Goal: Obtain resource: Obtain resource

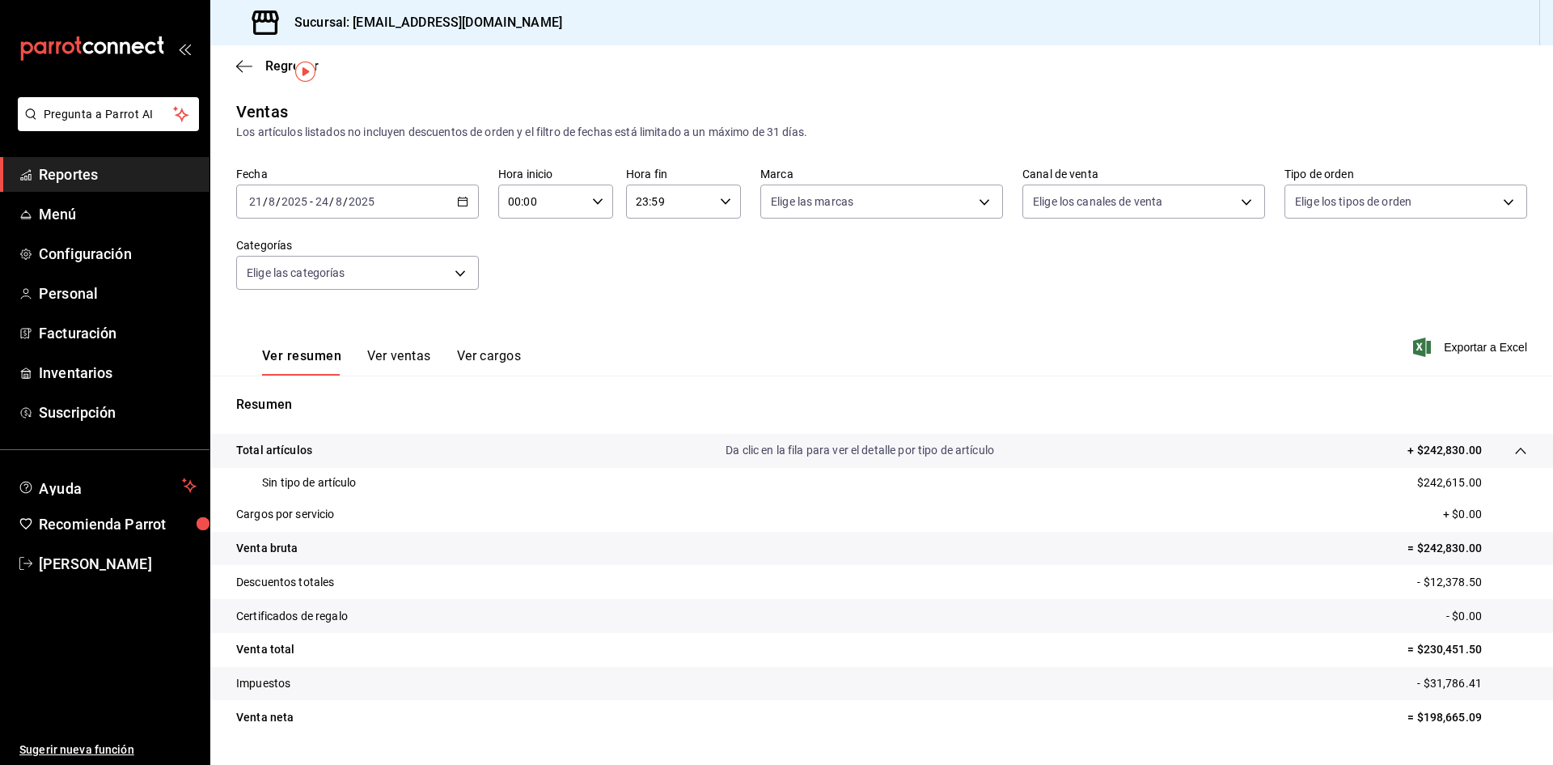
scroll to position [40, 0]
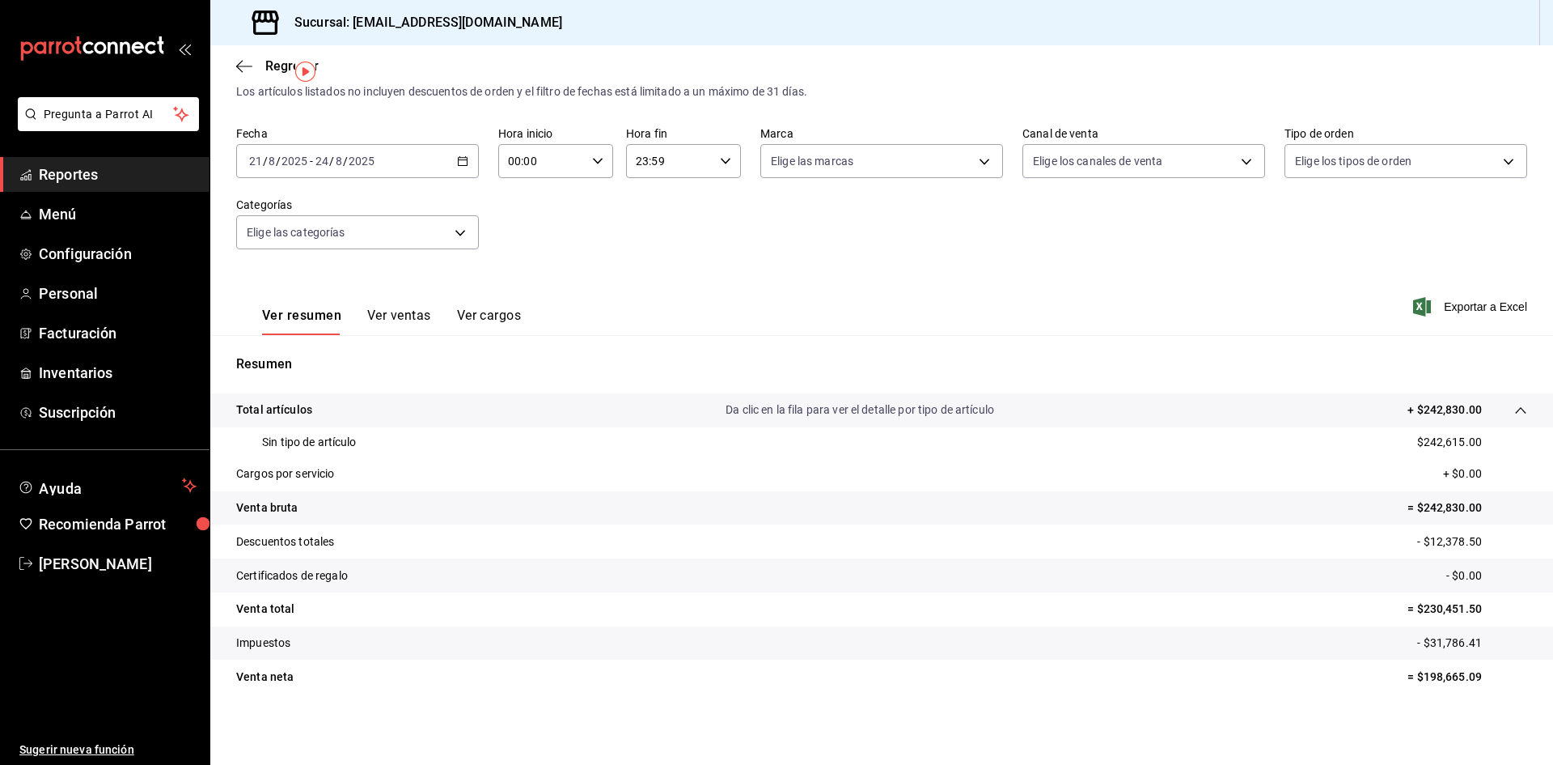
click at [463, 160] on \(Stroke\) "button" at bounding box center [463, 159] width 9 height 1
click at [1461, 298] on span "Exportar a Excel" at bounding box center [1472, 306] width 111 height 19
click at [1420, 677] on p "= $198,665.09" at bounding box center [1468, 676] width 120 height 17
click at [460, 162] on icon "button" at bounding box center [462, 160] width 11 height 11
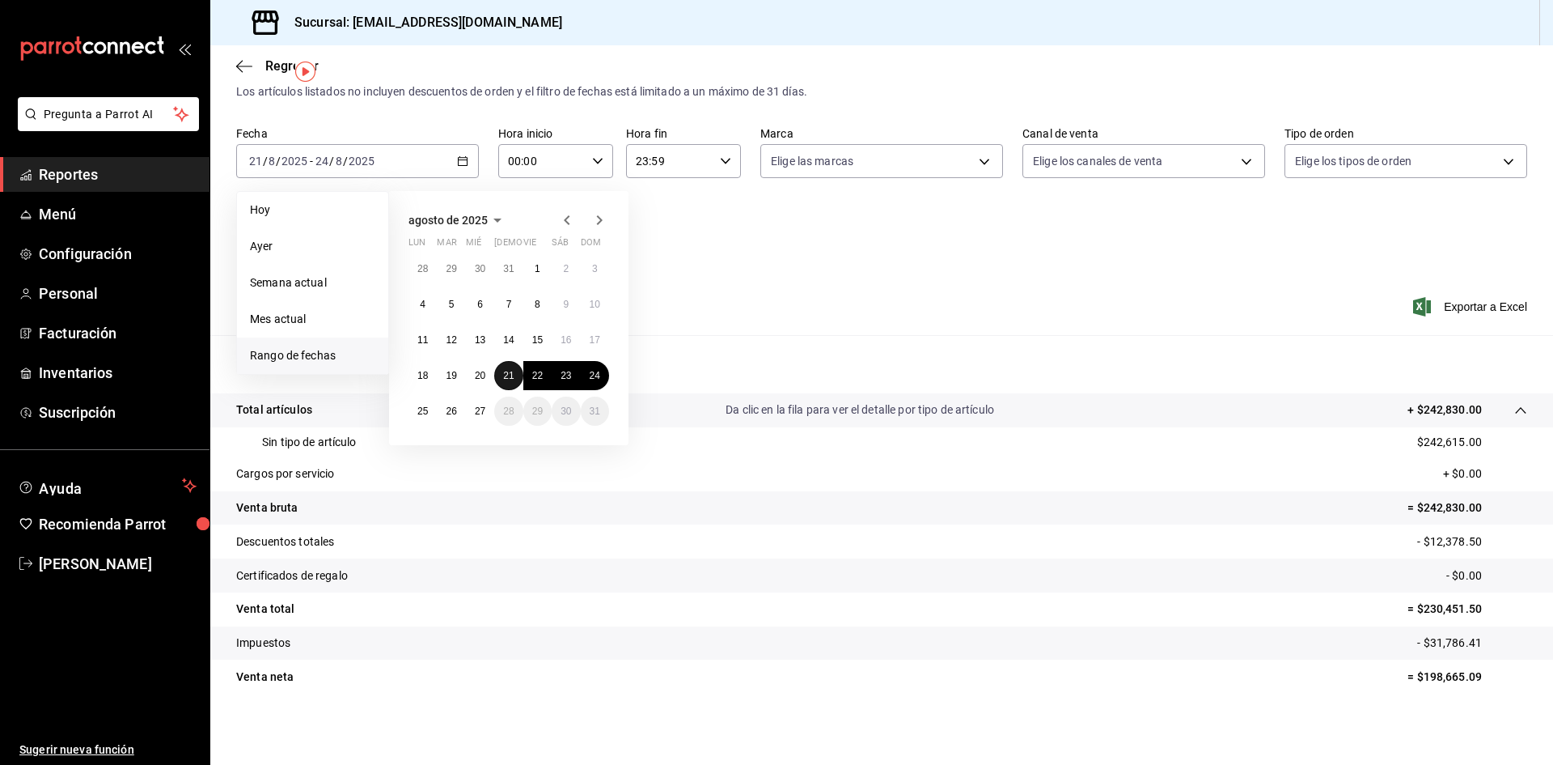
click at [512, 372] on abbr "21" at bounding box center [508, 375] width 11 height 11
click at [509, 376] on abbr "21" at bounding box center [508, 375] width 11 height 11
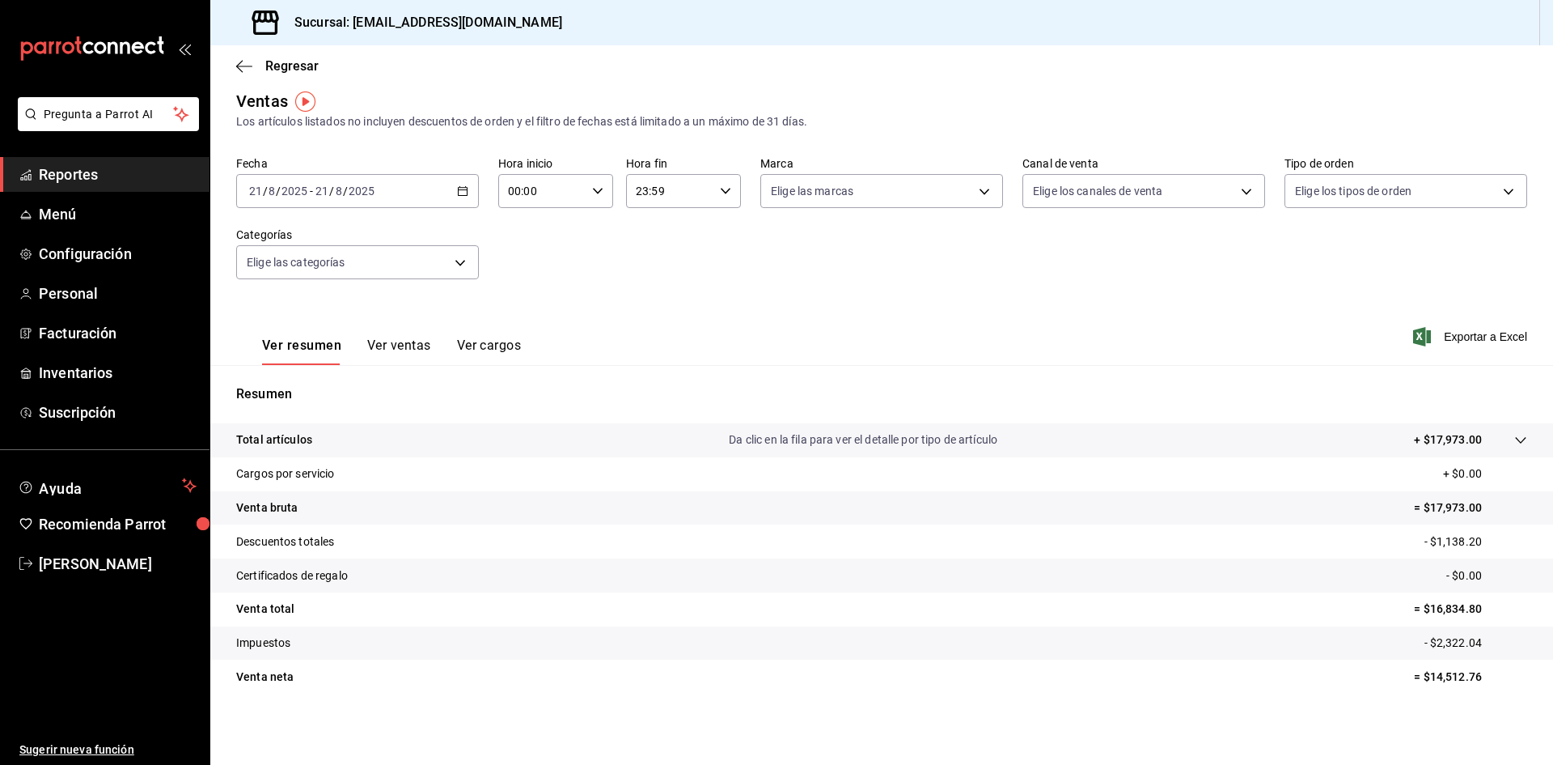
scroll to position [11, 0]
click at [1419, 604] on p "= $16,834.80" at bounding box center [1470, 608] width 113 height 17
copy p "16,834.80"
click at [1432, 676] on p "= $14,512.76" at bounding box center [1470, 676] width 113 height 17
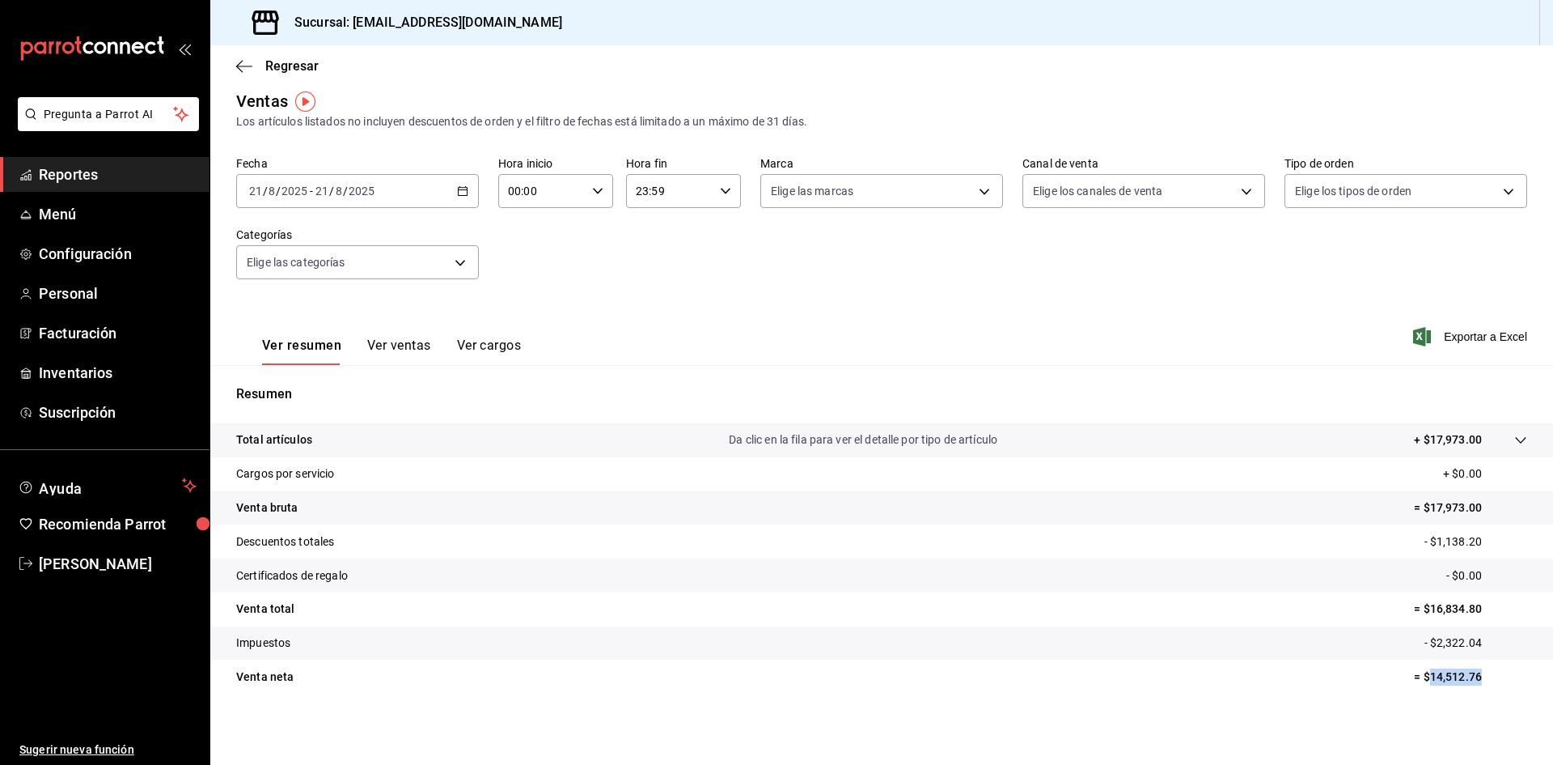
click at [1432, 676] on p "= $14,512.76" at bounding box center [1470, 676] width 113 height 17
click at [1420, 612] on p "= $16,834.80" at bounding box center [1470, 608] width 113 height 17
copy p "16,834.80"
click at [453, 197] on div "[DATE] [DATE] - [DATE] [DATE]" at bounding box center [357, 191] width 243 height 34
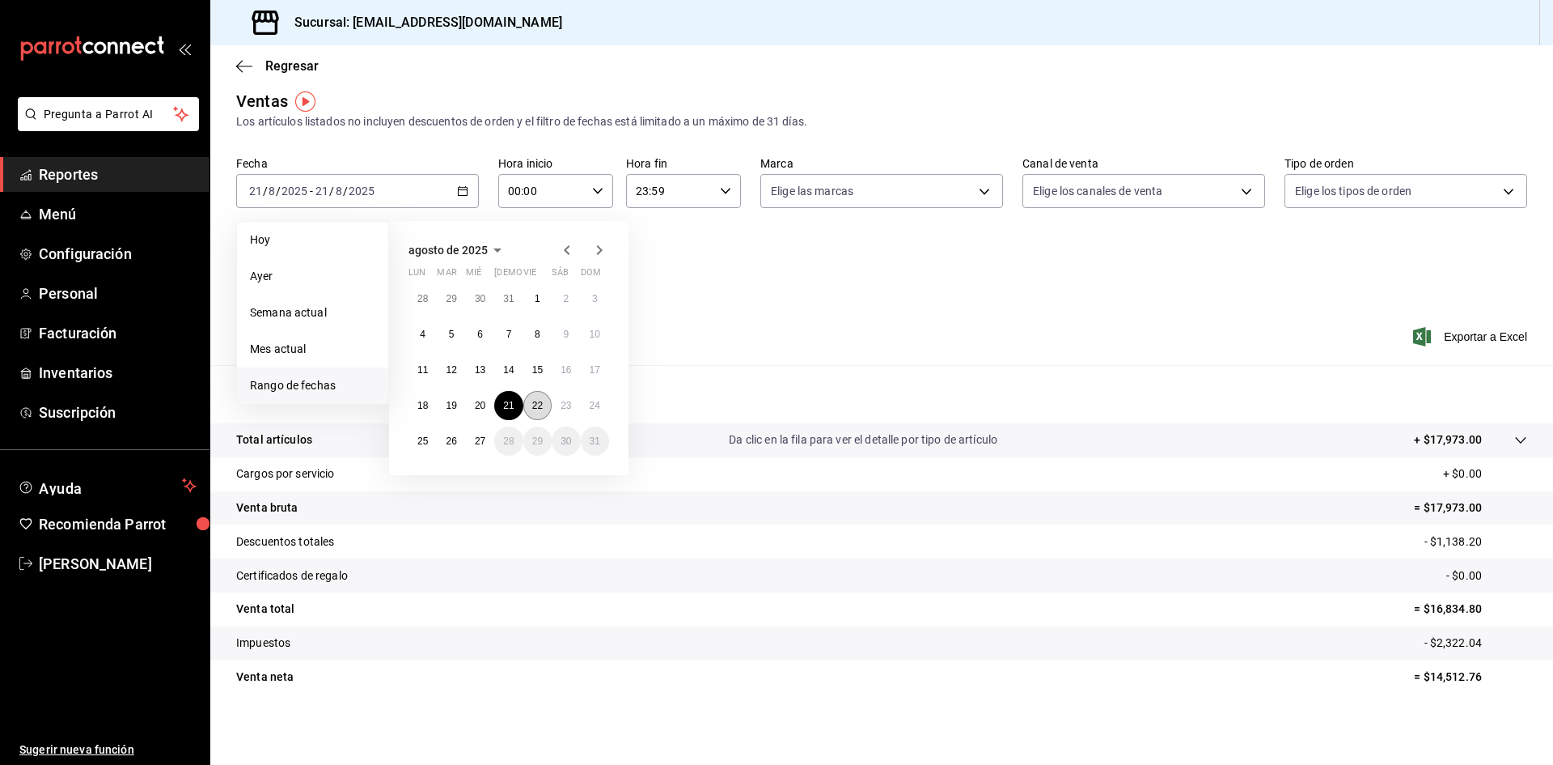
click at [543, 403] on abbr "22" at bounding box center [537, 405] width 11 height 11
click at [540, 404] on abbr "22" at bounding box center [537, 405] width 11 height 11
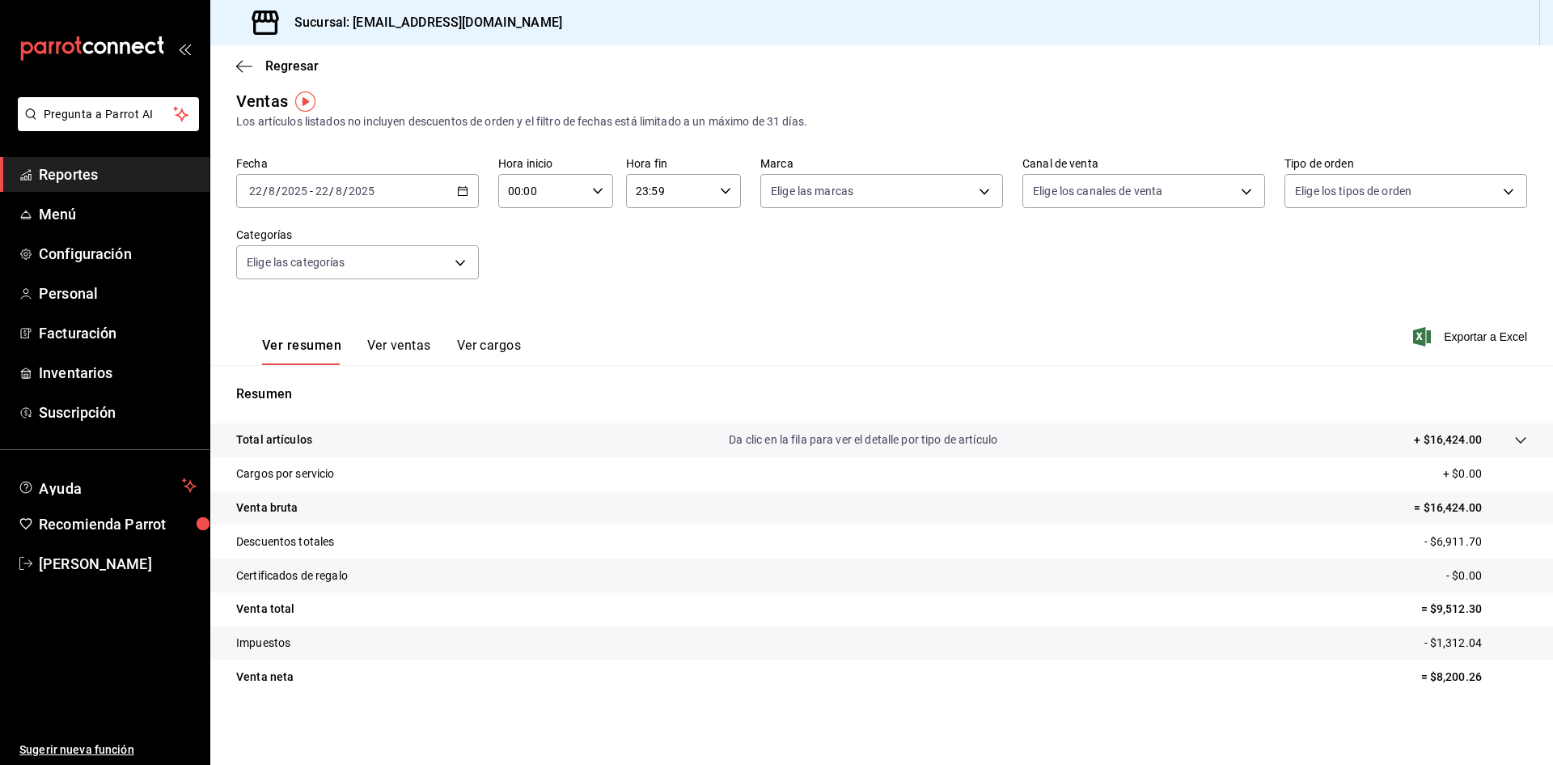
click at [1451, 604] on p "= $9,512.30" at bounding box center [1475, 608] width 106 height 17
click at [1449, 608] on p "= $9,512.30" at bounding box center [1475, 608] width 106 height 17
copy p "9,512.30"
click at [457, 191] on icon "button" at bounding box center [462, 190] width 11 height 11
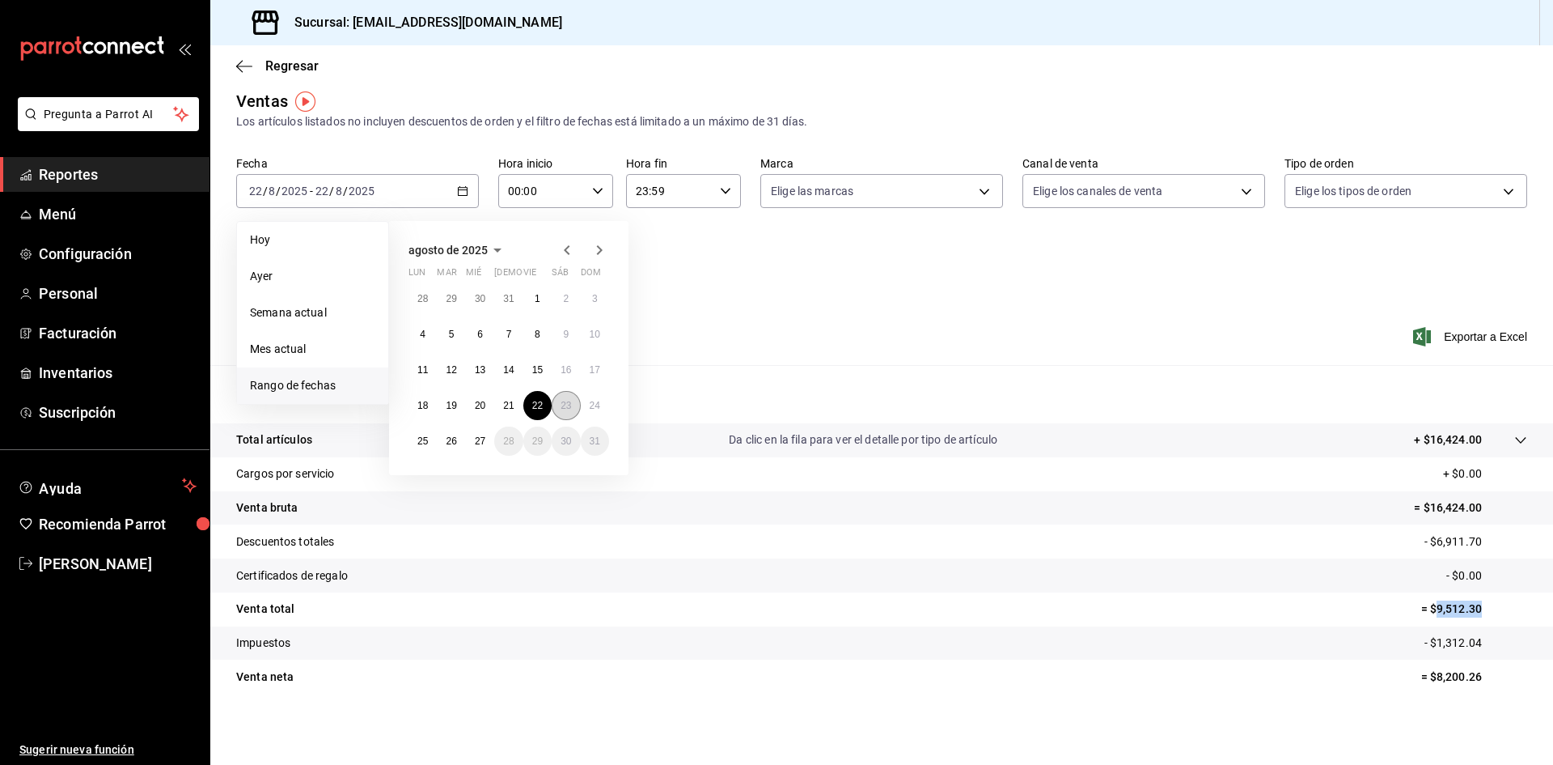
click at [557, 405] on button "23" at bounding box center [566, 405] width 28 height 29
click at [560, 410] on button "23" at bounding box center [566, 405] width 28 height 29
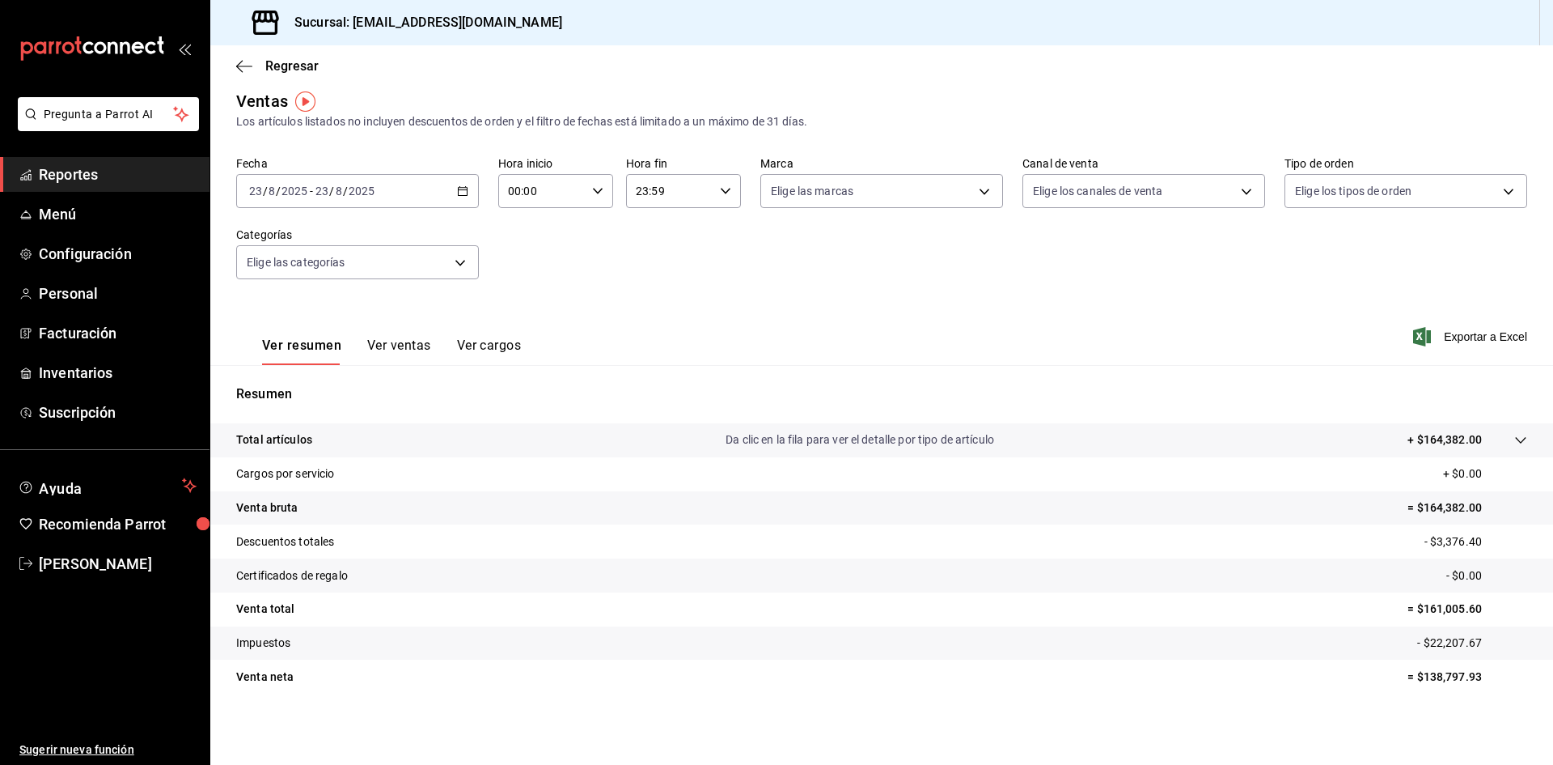
click at [1427, 608] on p "= $161,005.60" at bounding box center [1468, 608] width 120 height 17
copy p "161,005.60"
click at [446, 188] on div "[DATE] [DATE] - [DATE] [DATE]" at bounding box center [357, 191] width 243 height 34
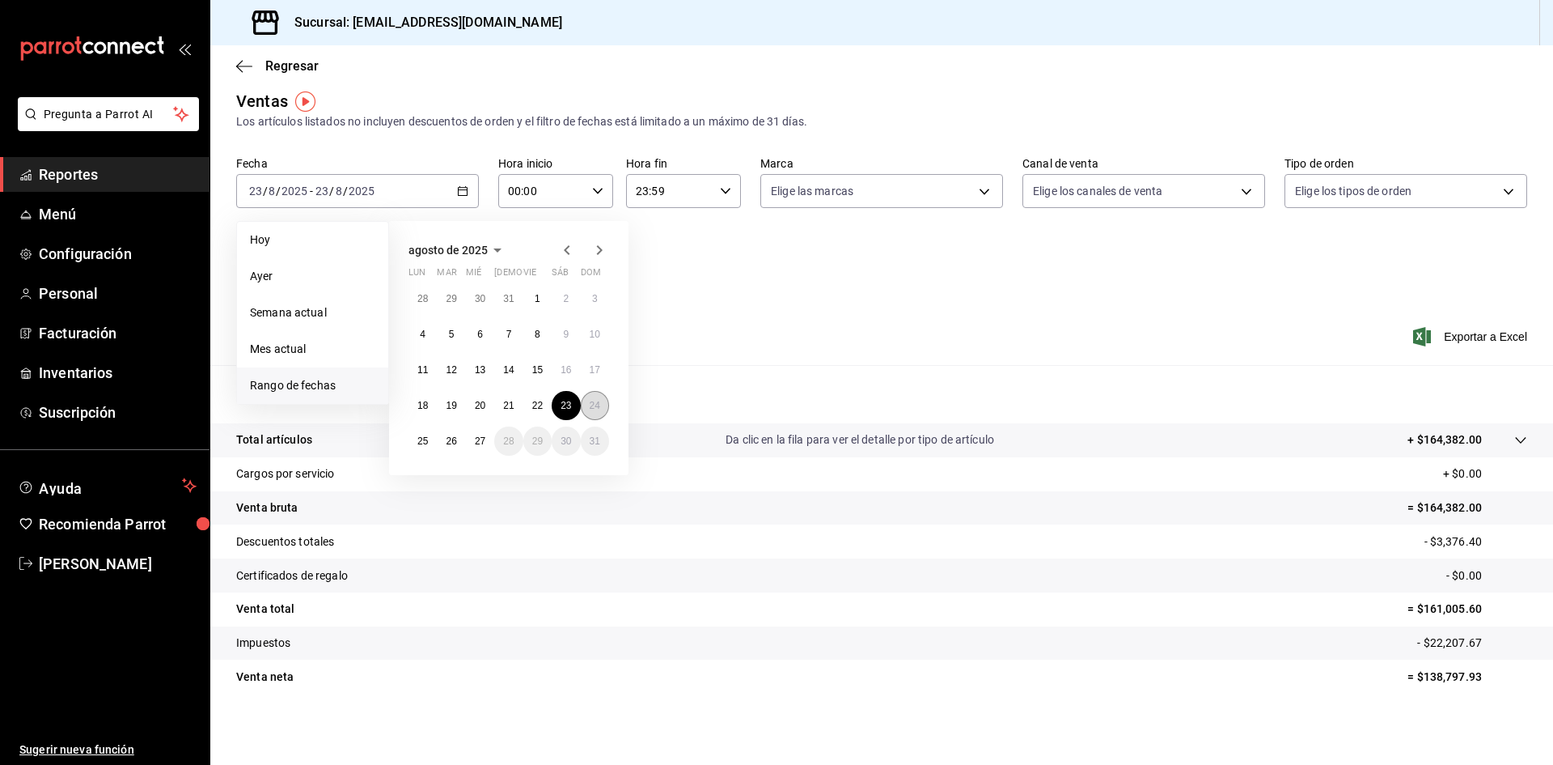
click at [596, 404] on abbr "24" at bounding box center [595, 405] width 11 height 11
click at [596, 405] on abbr "24" at bounding box center [595, 405] width 11 height 11
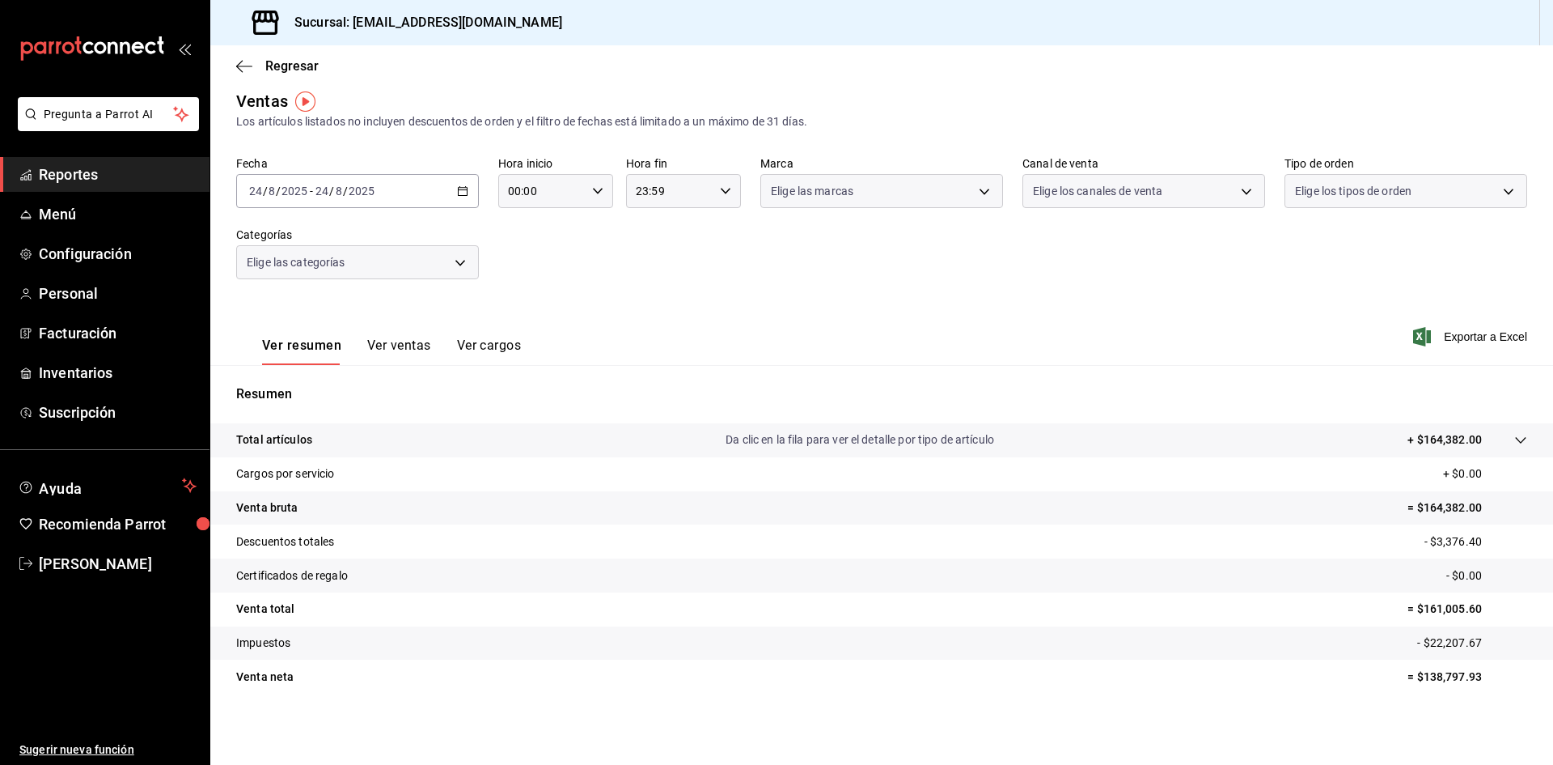
click at [596, 405] on div "Resumen Total artículos Da clic en la fila para ver el detalle por tipo de artí…" at bounding box center [881, 548] width 1343 height 328
click at [1429, 613] on p "= $43,098.80" at bounding box center [1470, 608] width 113 height 17
copy p "43,098.80"
click at [444, 190] on div "[DATE] [DATE] - [DATE] [DATE]" at bounding box center [357, 191] width 243 height 34
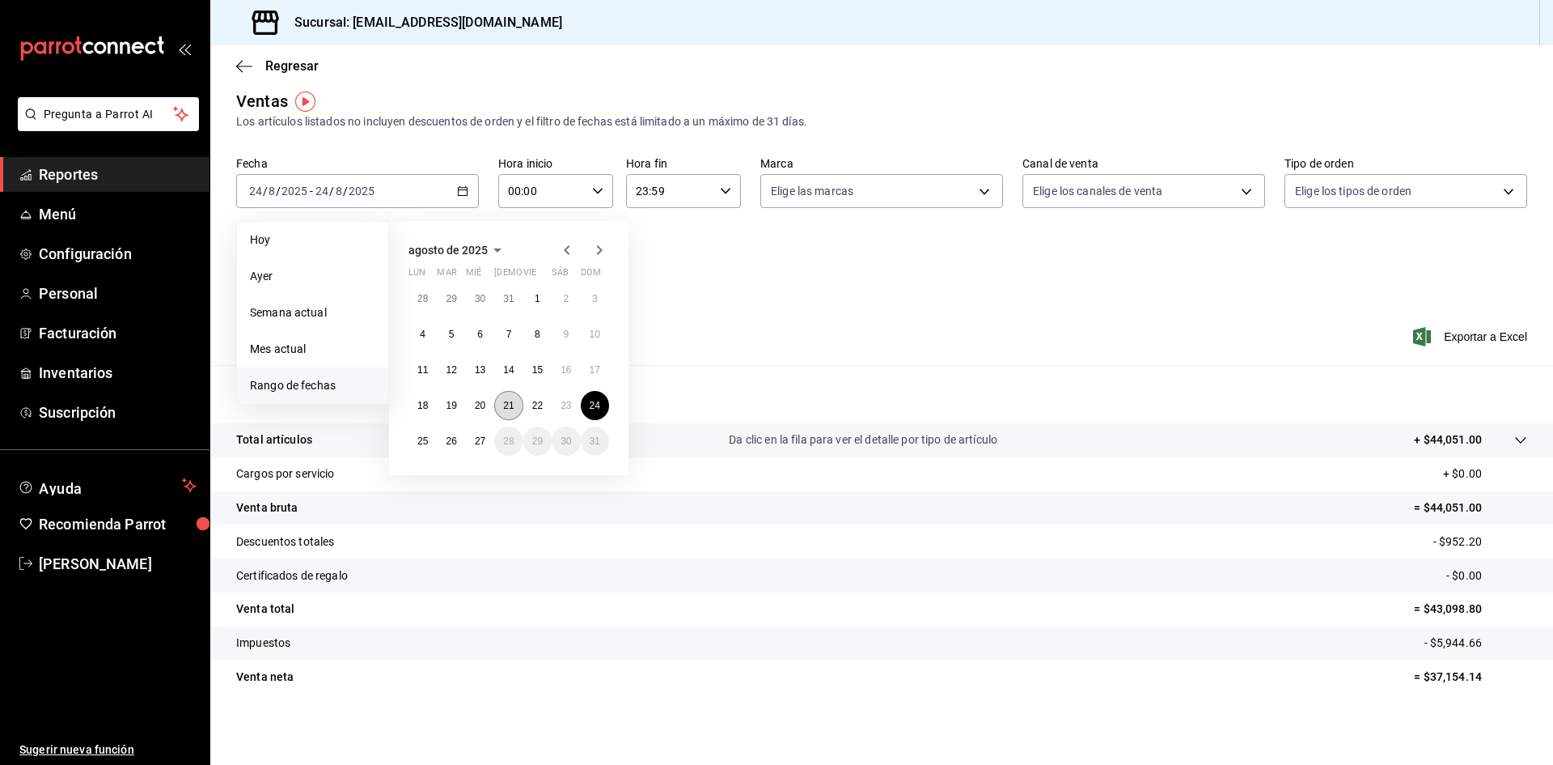
click at [517, 409] on button "21" at bounding box center [508, 405] width 28 height 29
click at [598, 410] on abbr "24" at bounding box center [595, 405] width 11 height 11
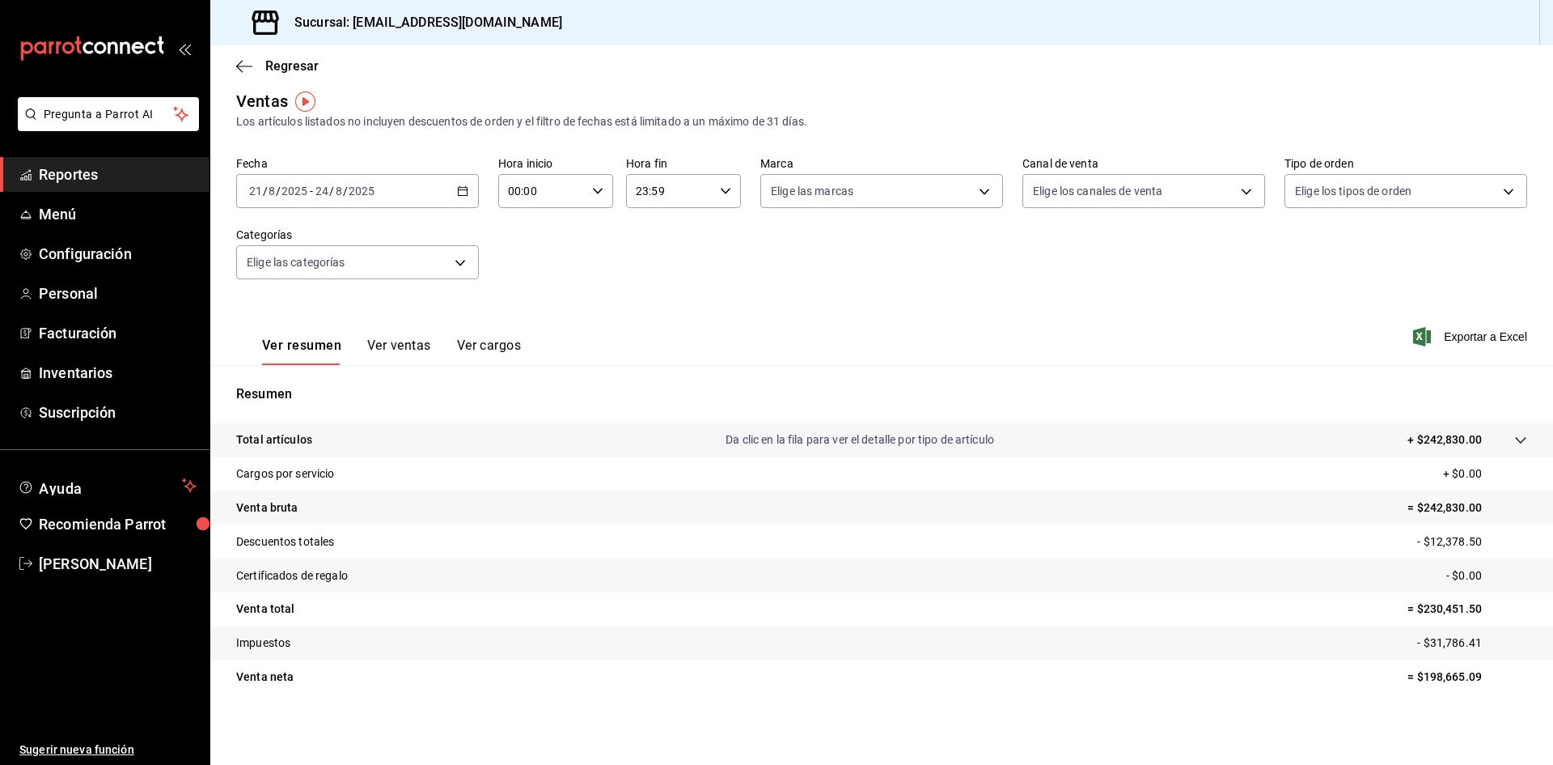
click at [1415, 613] on p "= $230,451.50" at bounding box center [1468, 608] width 120 height 17
